Goal: Book appointment/travel/reservation

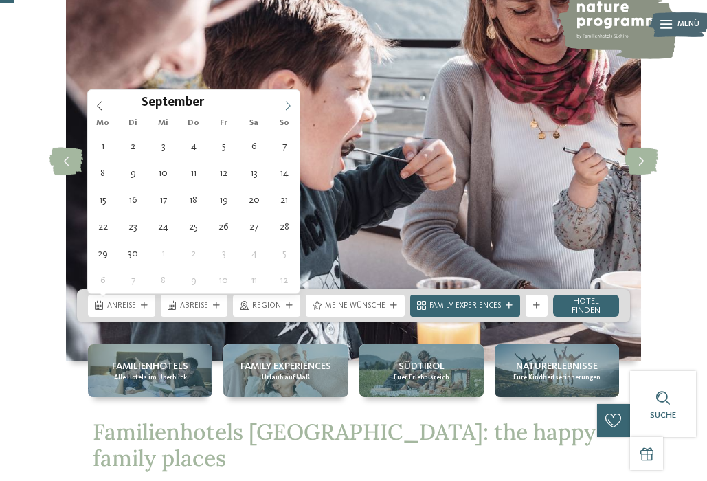
click at [287, 105] on icon at bounding box center [288, 106] width 10 height 10
type input "****"
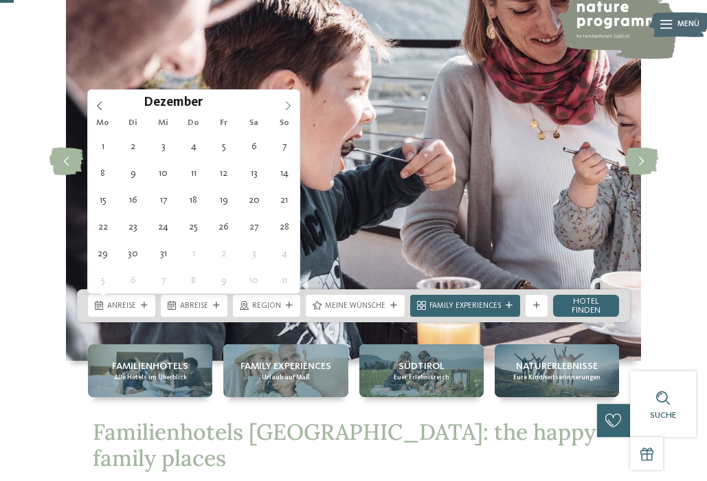
click at [287, 105] on icon at bounding box center [288, 106] width 10 height 10
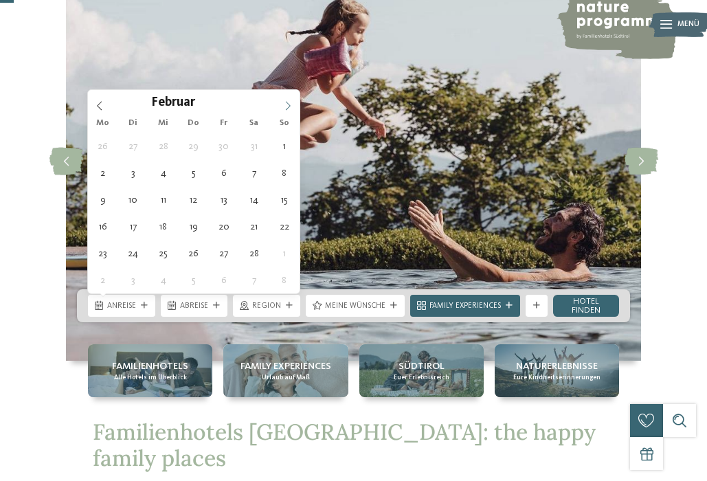
click at [287, 105] on icon at bounding box center [288, 106] width 10 height 10
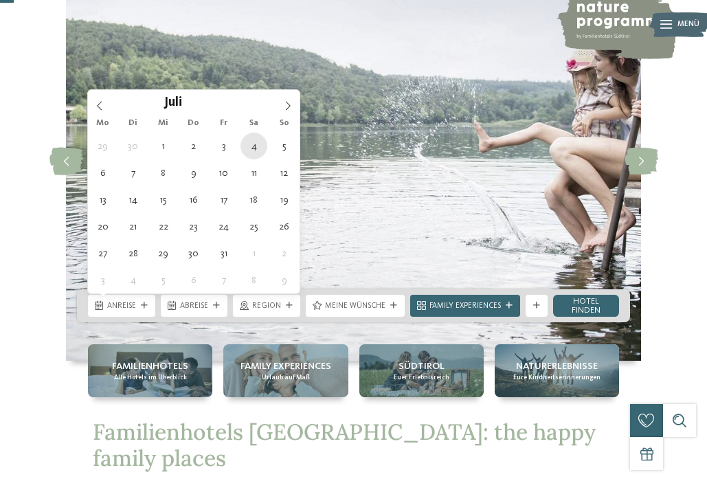
type div "04.07.2026"
type input "****"
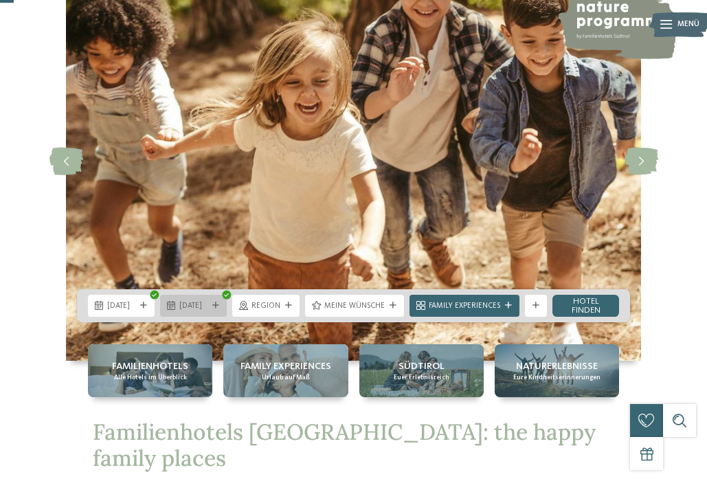
click at [200, 309] on span "04.07.2026" at bounding box center [193, 306] width 28 height 11
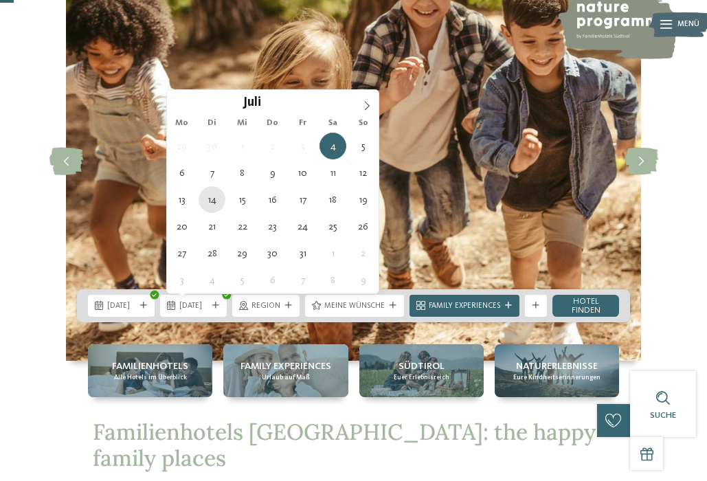
type div "14.07.2026"
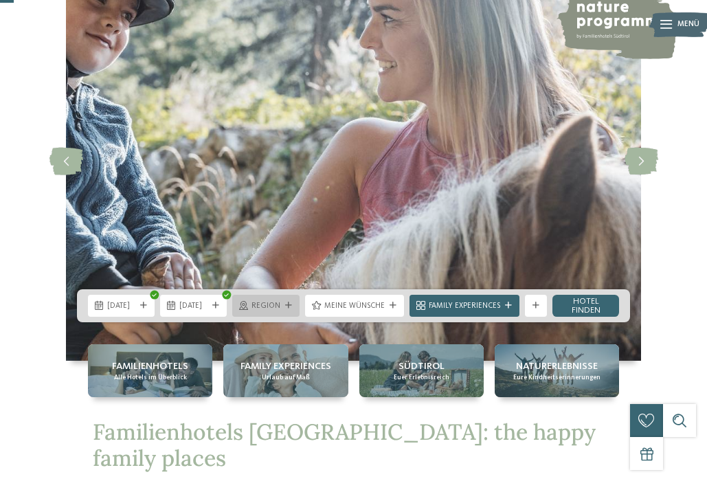
click at [298, 302] on div "Region" at bounding box center [265, 306] width 67 height 22
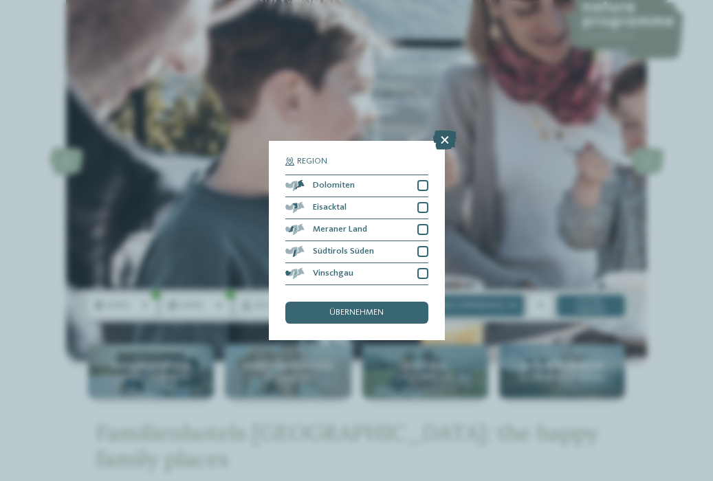
click at [442, 144] on icon at bounding box center [444, 140] width 23 height 19
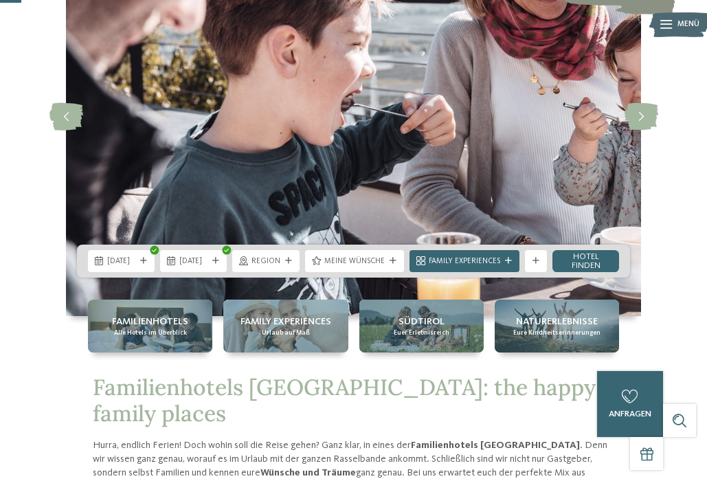
scroll to position [140, 0]
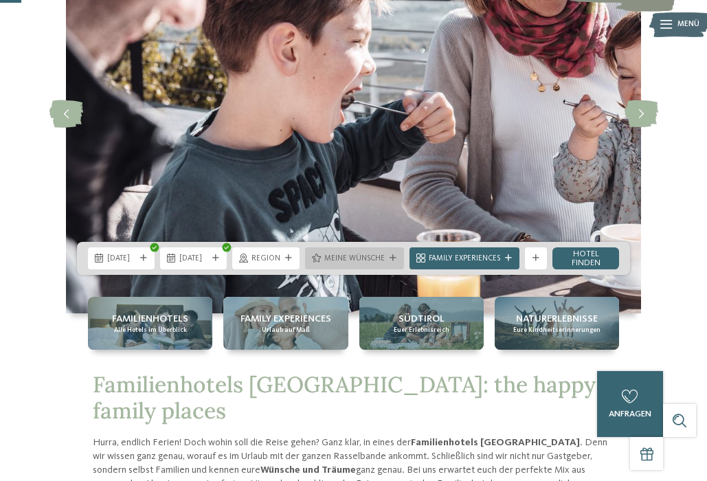
click at [381, 262] on span "Meine Wünsche" at bounding box center [354, 259] width 60 height 11
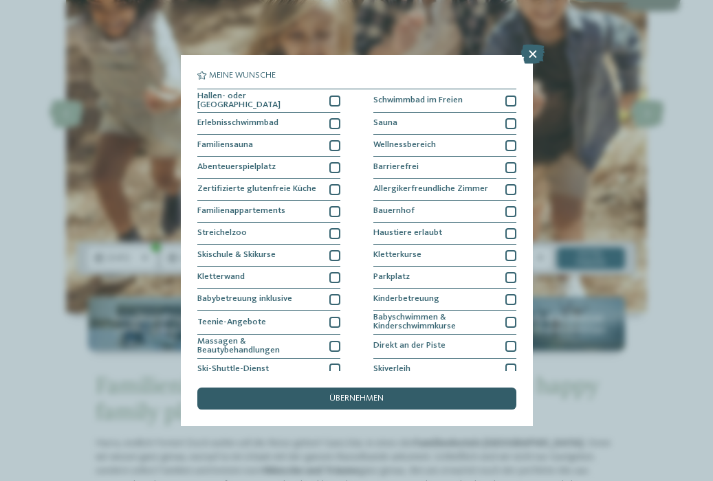
click at [339, 394] on span "übernehmen" at bounding box center [356, 398] width 54 height 9
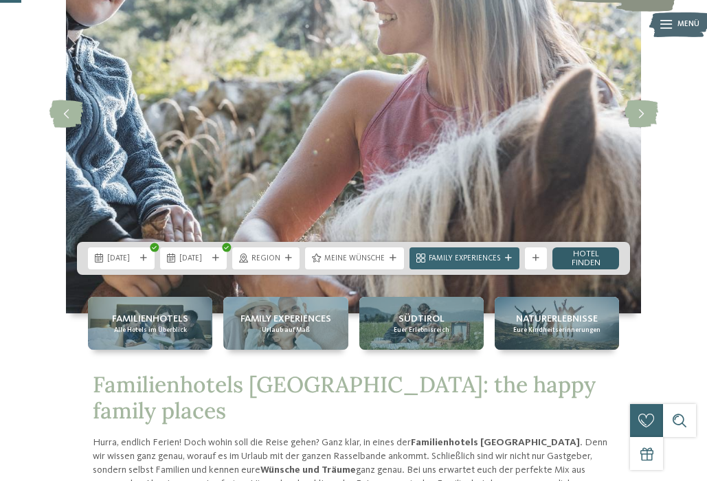
click at [601, 263] on link "Hotel finden" at bounding box center [585, 258] width 67 height 22
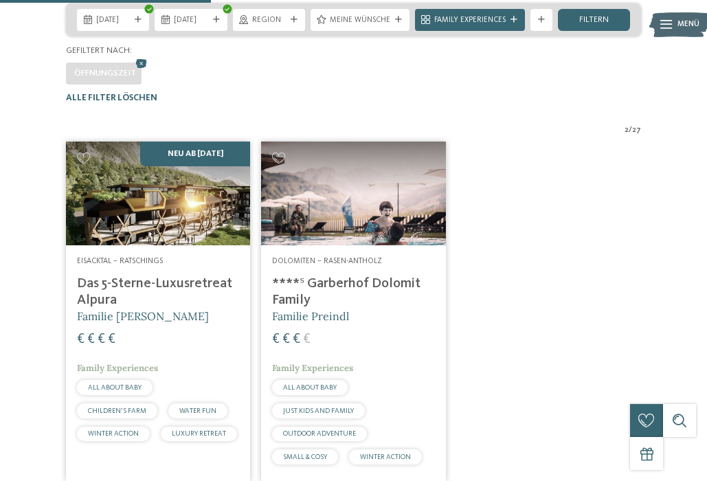
scroll to position [280, 0]
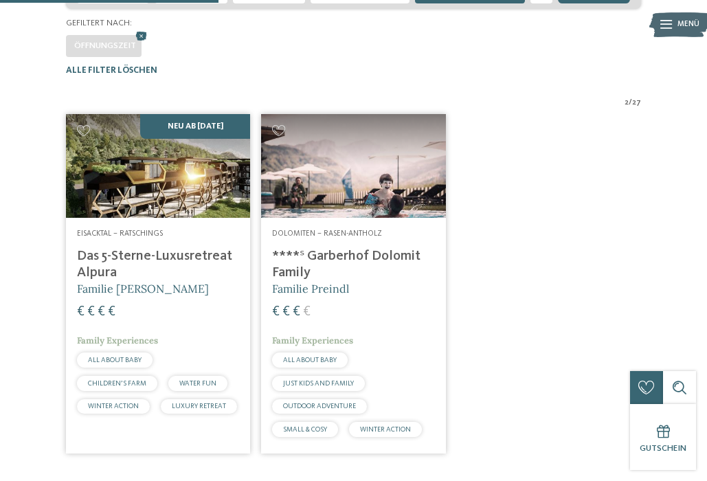
click at [333, 188] on img at bounding box center [353, 166] width 184 height 104
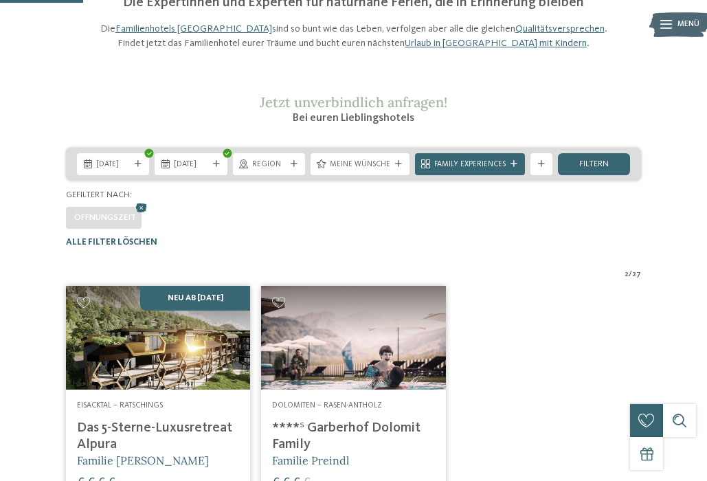
scroll to position [101, 0]
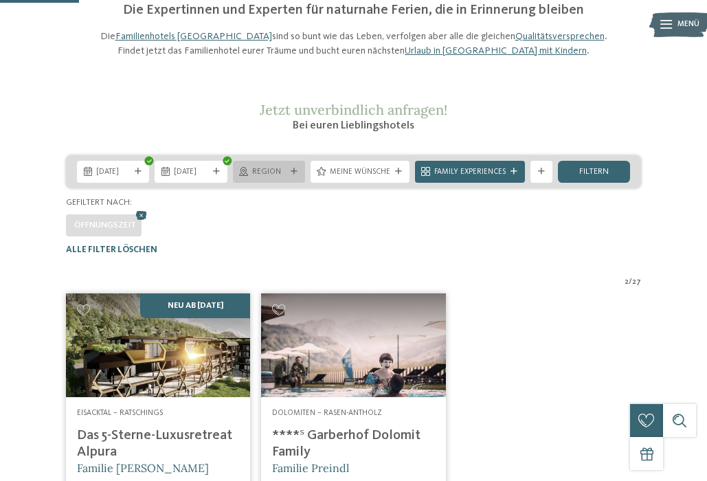
click at [276, 178] on span "Region" at bounding box center [269, 172] width 34 height 11
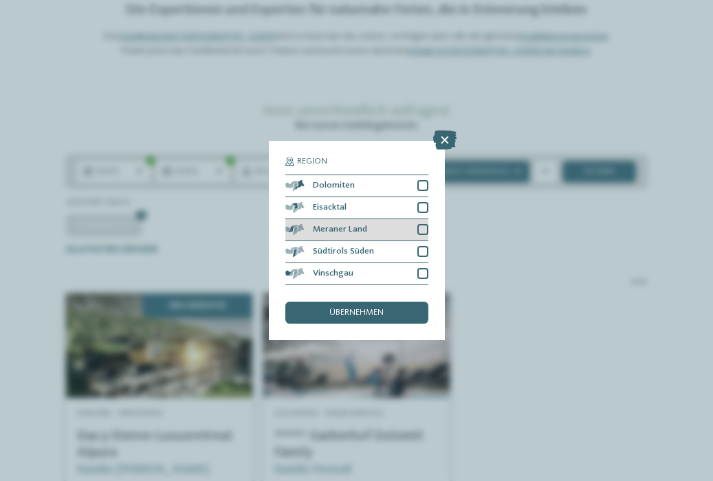
click at [423, 231] on div at bounding box center [422, 229] width 11 height 11
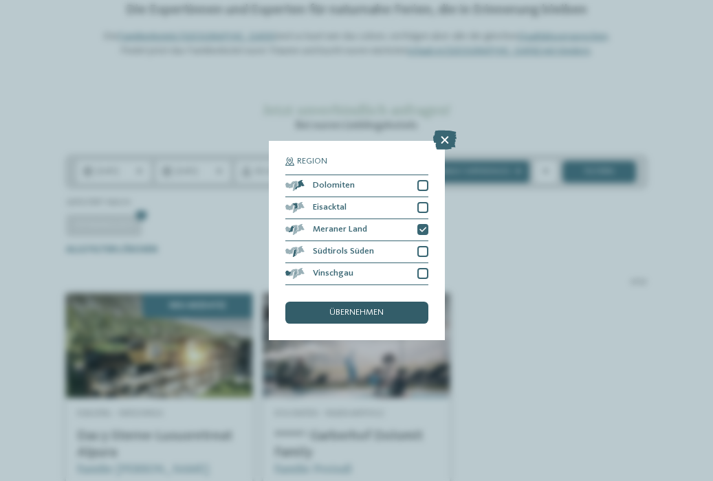
click at [403, 305] on div "übernehmen" at bounding box center [356, 313] width 143 height 22
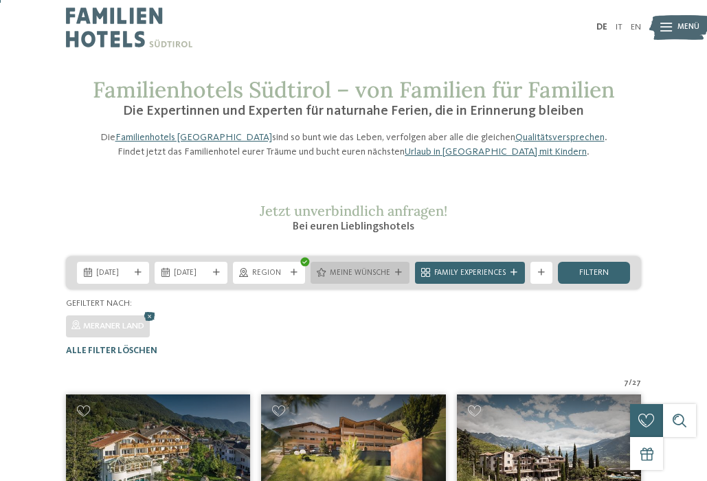
scroll to position [0, 0]
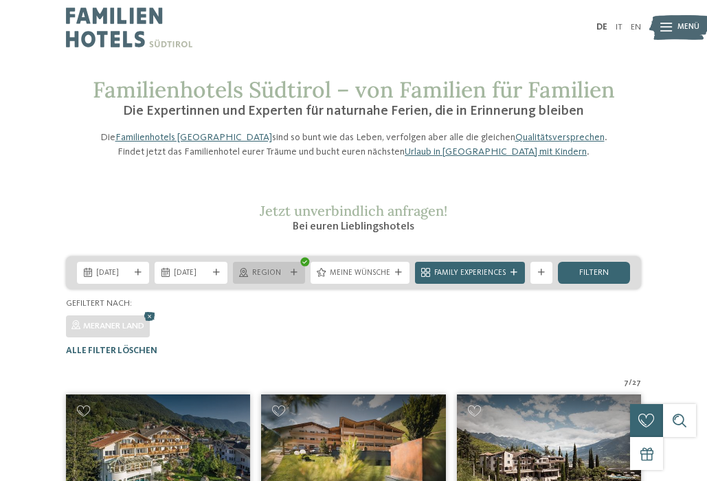
click at [293, 276] on icon at bounding box center [294, 272] width 7 height 7
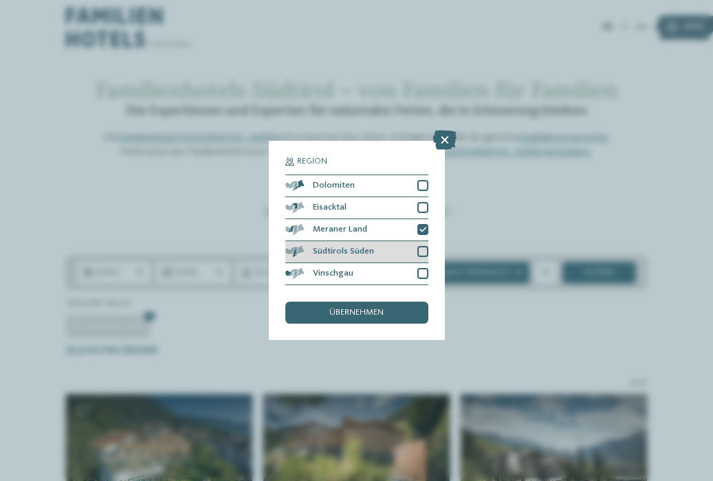
click at [424, 251] on div at bounding box center [422, 251] width 11 height 11
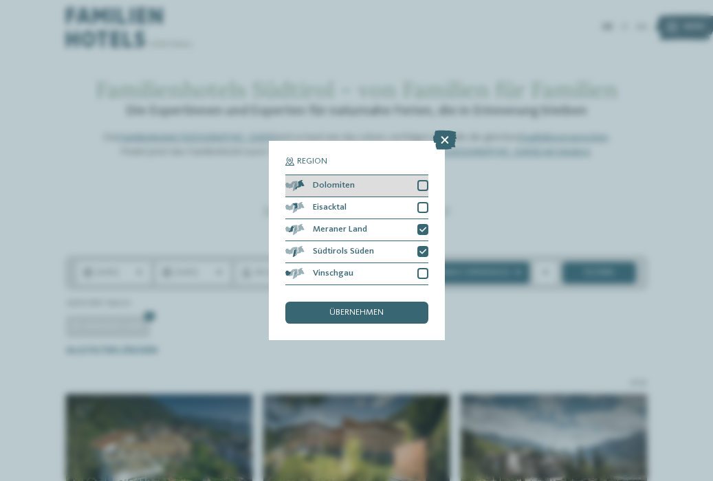
click at [423, 186] on div at bounding box center [422, 185] width 11 height 11
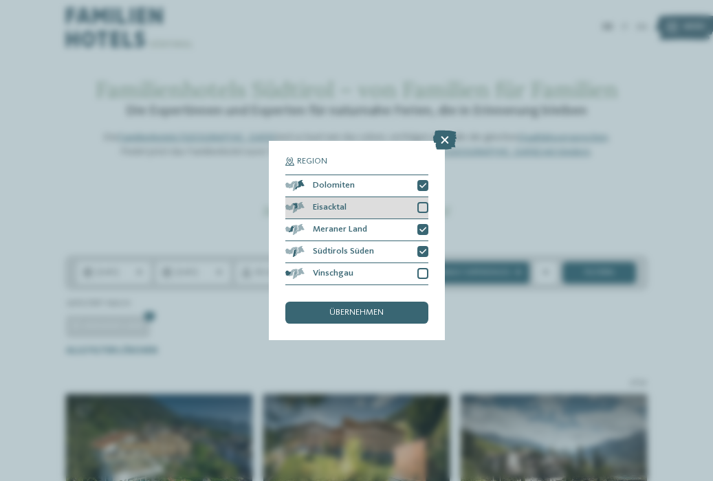
click at [423, 210] on div at bounding box center [422, 207] width 11 height 11
click at [420, 207] on icon at bounding box center [422, 208] width 7 height 7
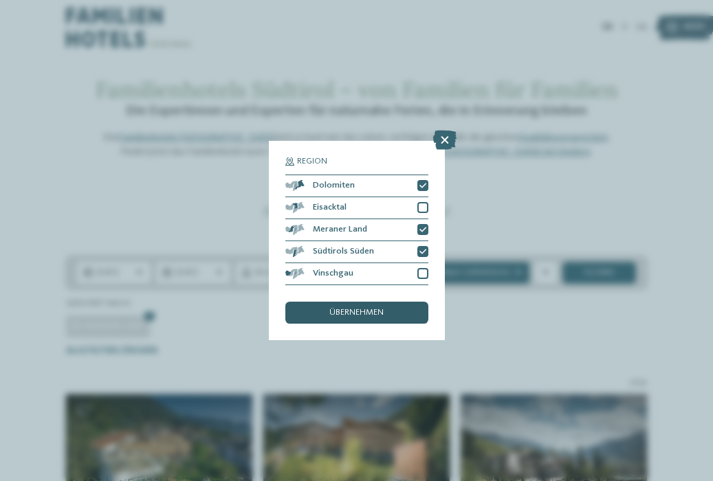
click at [405, 314] on div "übernehmen" at bounding box center [356, 313] width 143 height 22
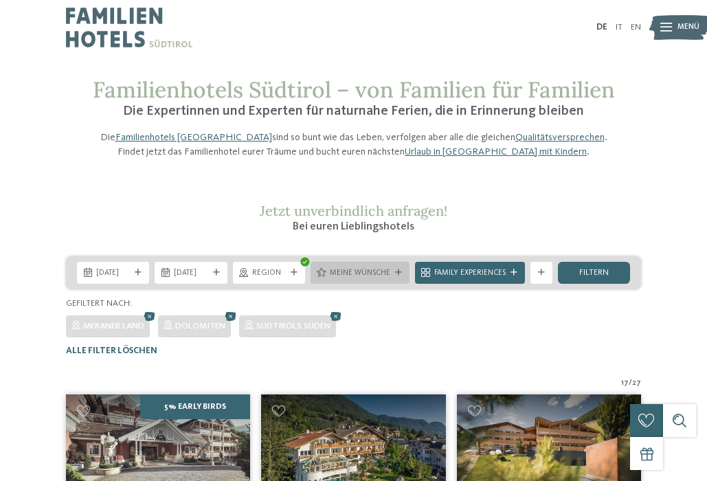
click at [387, 279] on span "Meine Wünsche" at bounding box center [360, 273] width 60 height 11
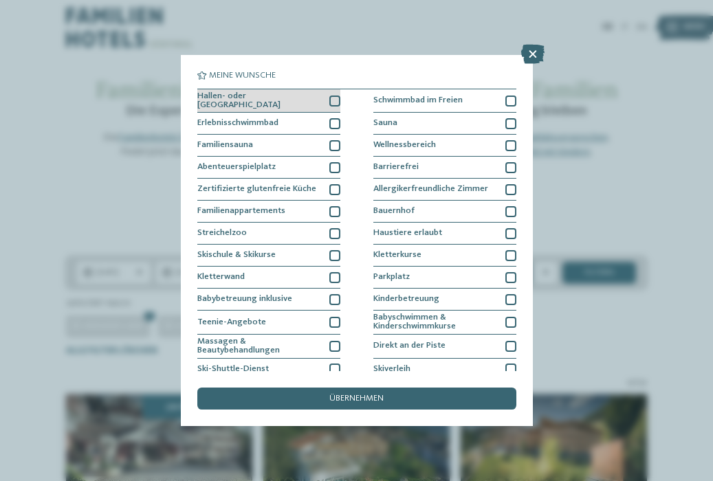
click at [335, 107] on div at bounding box center [334, 101] width 11 height 11
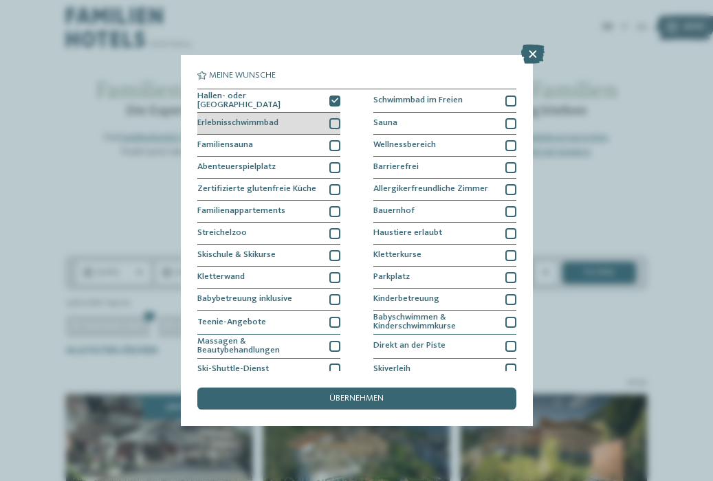
click at [333, 129] on div at bounding box center [334, 123] width 11 height 11
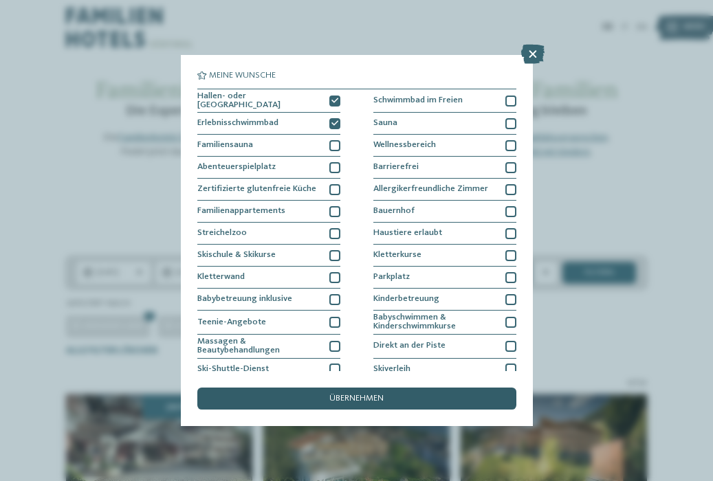
click at [339, 394] on span "übernehmen" at bounding box center [356, 398] width 54 height 9
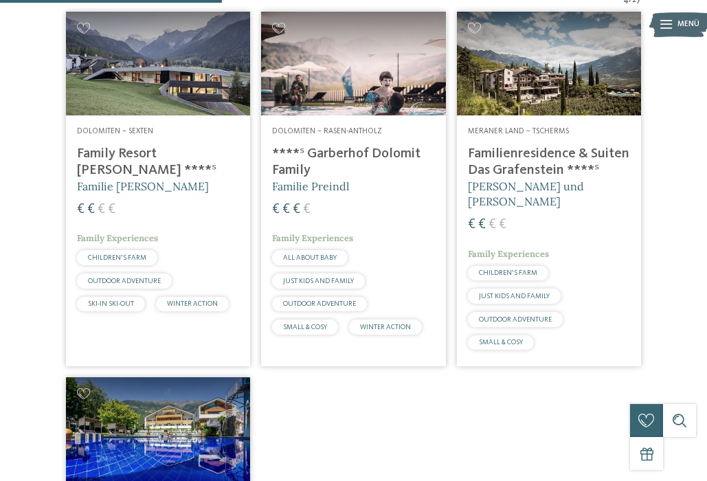
scroll to position [377, 0]
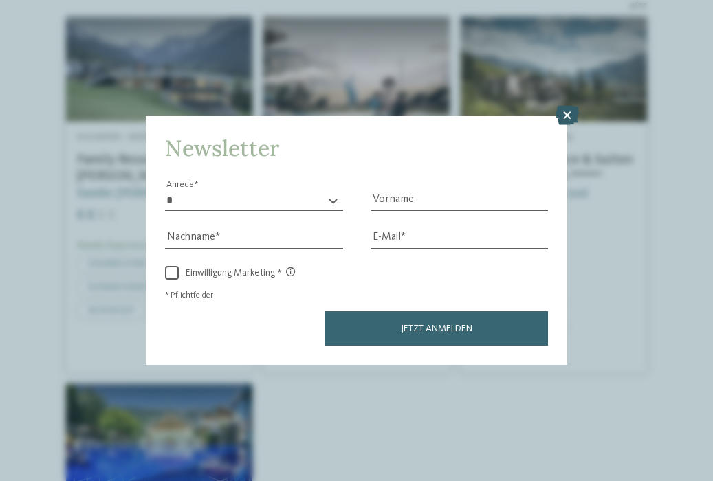
click at [568, 120] on icon at bounding box center [566, 115] width 23 height 19
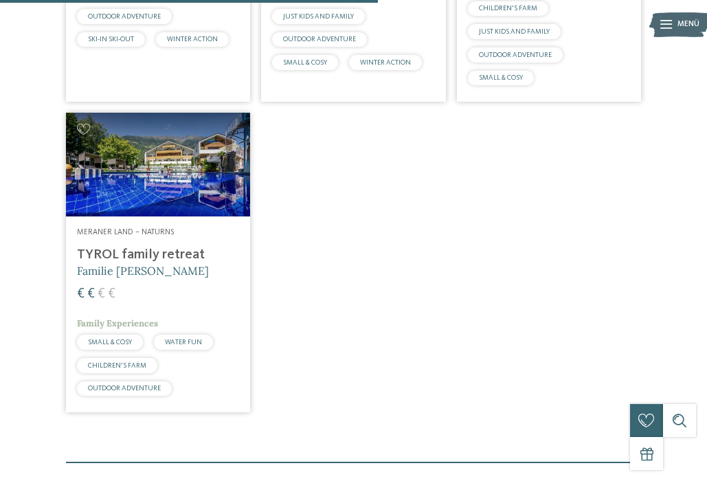
scroll to position [659, 0]
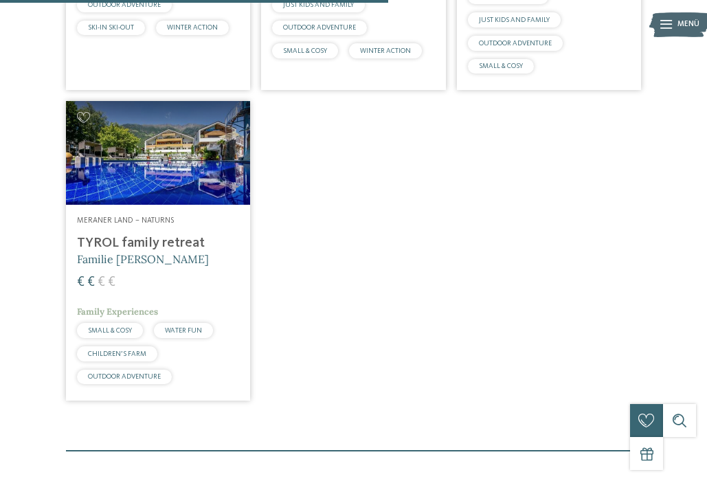
click at [190, 164] on img at bounding box center [158, 153] width 184 height 104
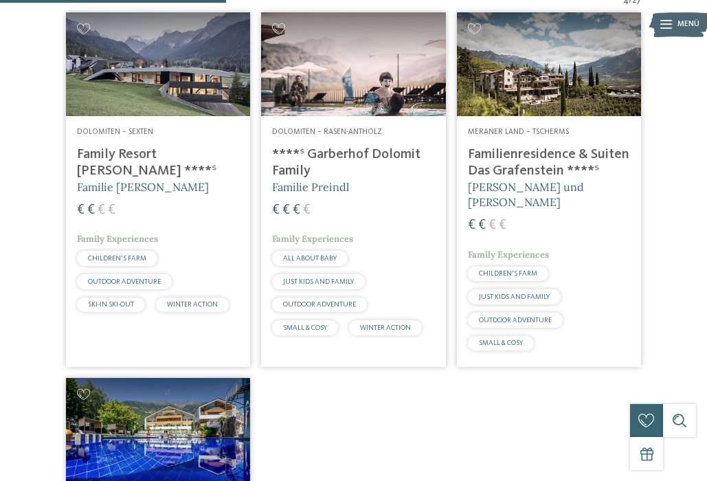
scroll to position [384, 0]
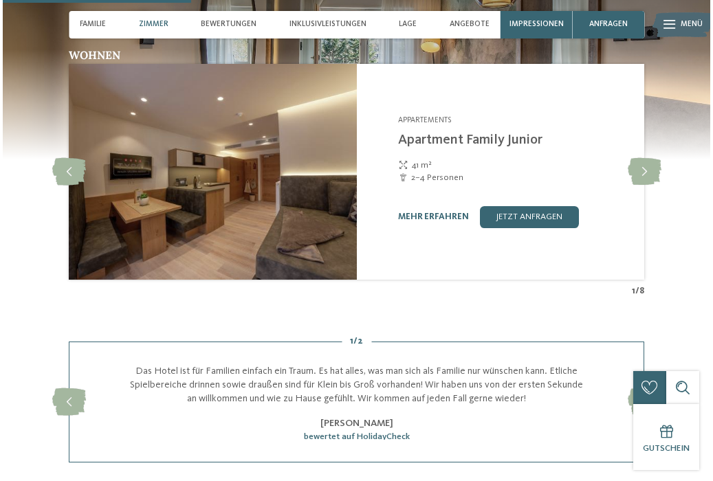
scroll to position [974, 0]
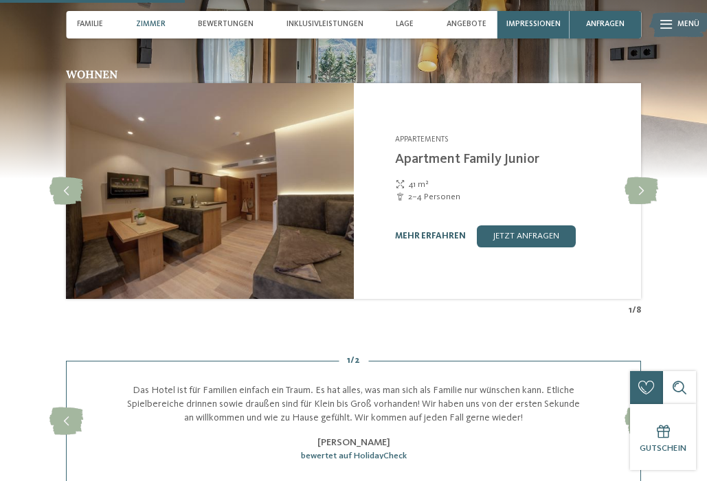
click at [453, 232] on link "mehr erfahren" at bounding box center [430, 236] width 71 height 9
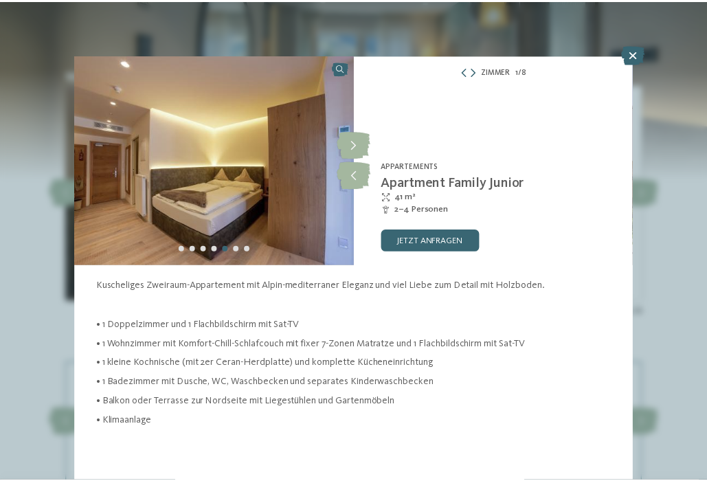
scroll to position [1, 0]
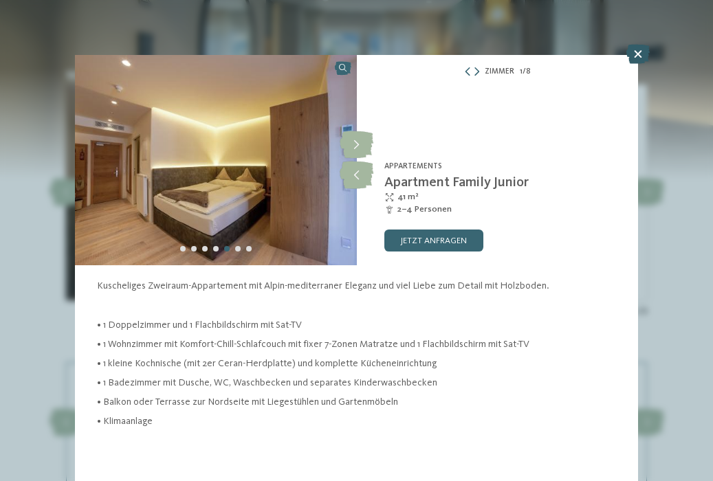
click at [637, 54] on icon at bounding box center [637, 54] width 23 height 19
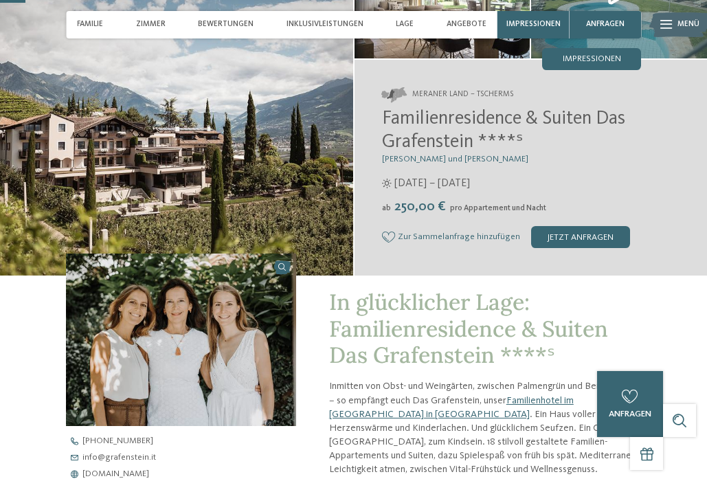
scroll to position [123, 0]
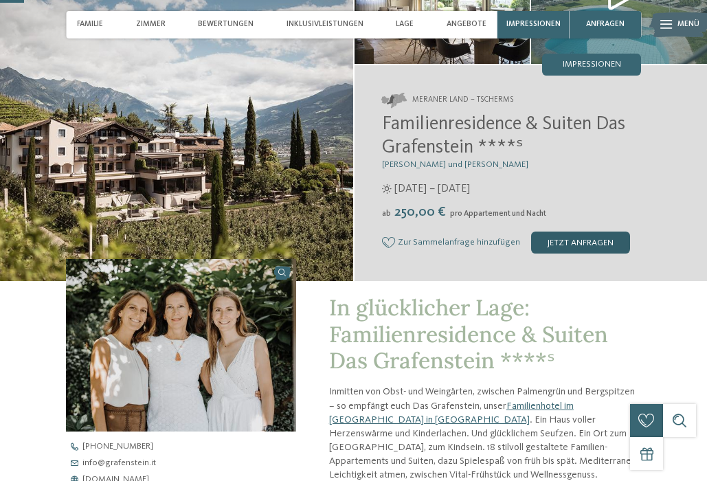
click at [562, 237] on div "jetzt anfragen" at bounding box center [580, 243] width 99 height 22
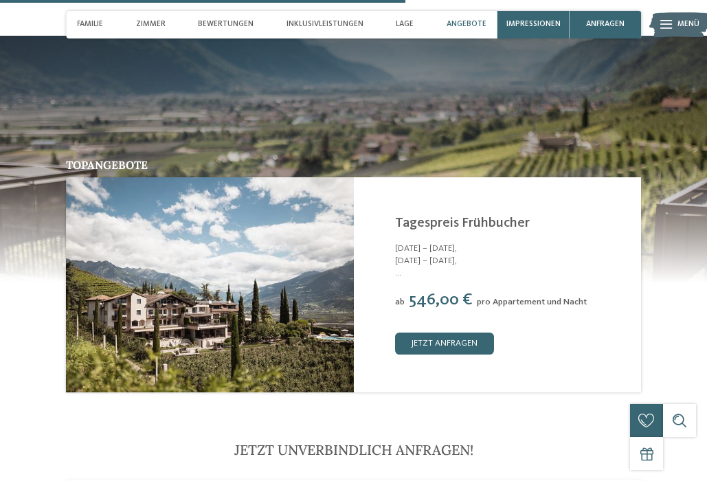
scroll to position [1625, 0]
